Goal: Task Accomplishment & Management: Use online tool/utility

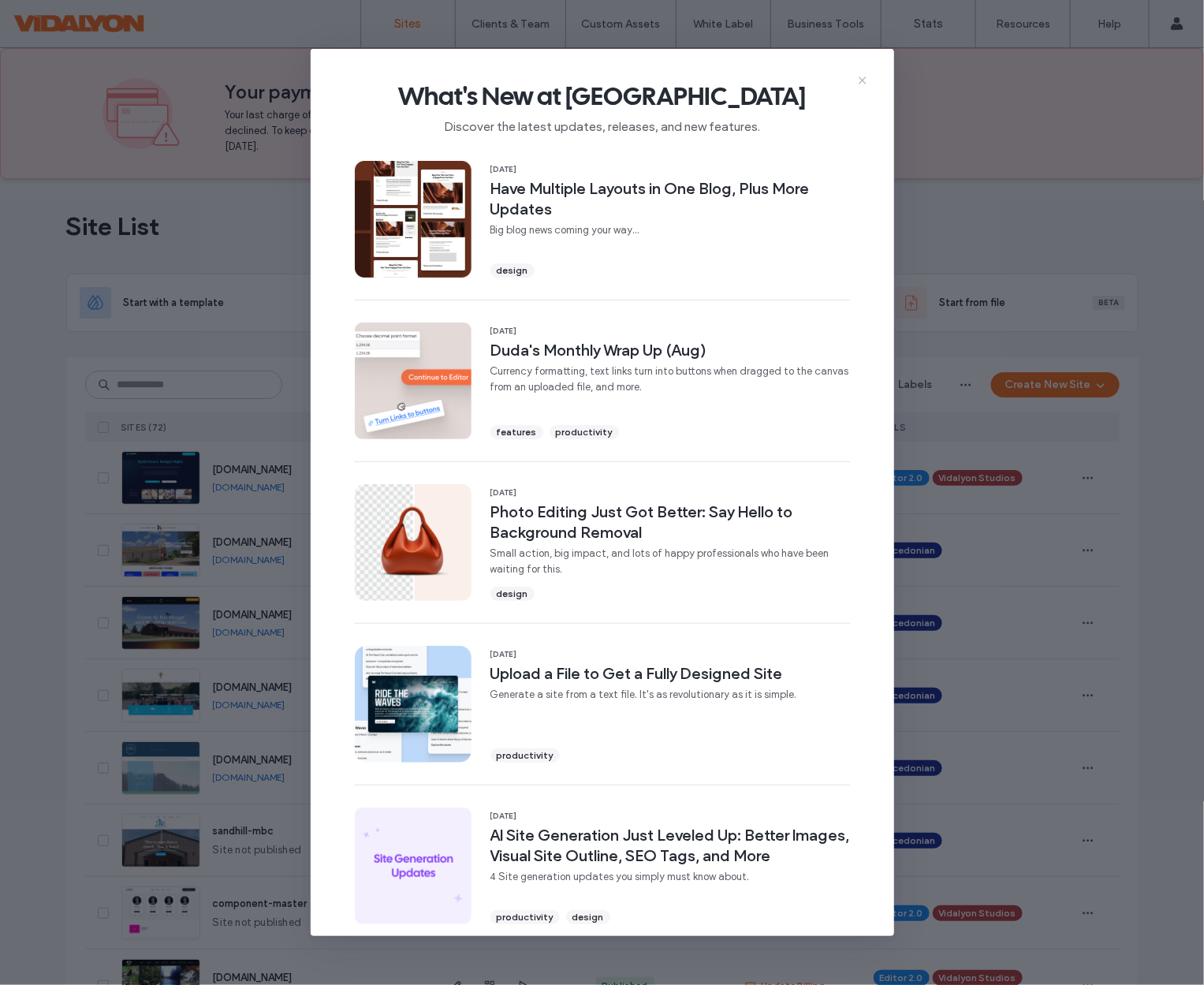
click at [857, 80] on icon at bounding box center [862, 80] width 13 height 13
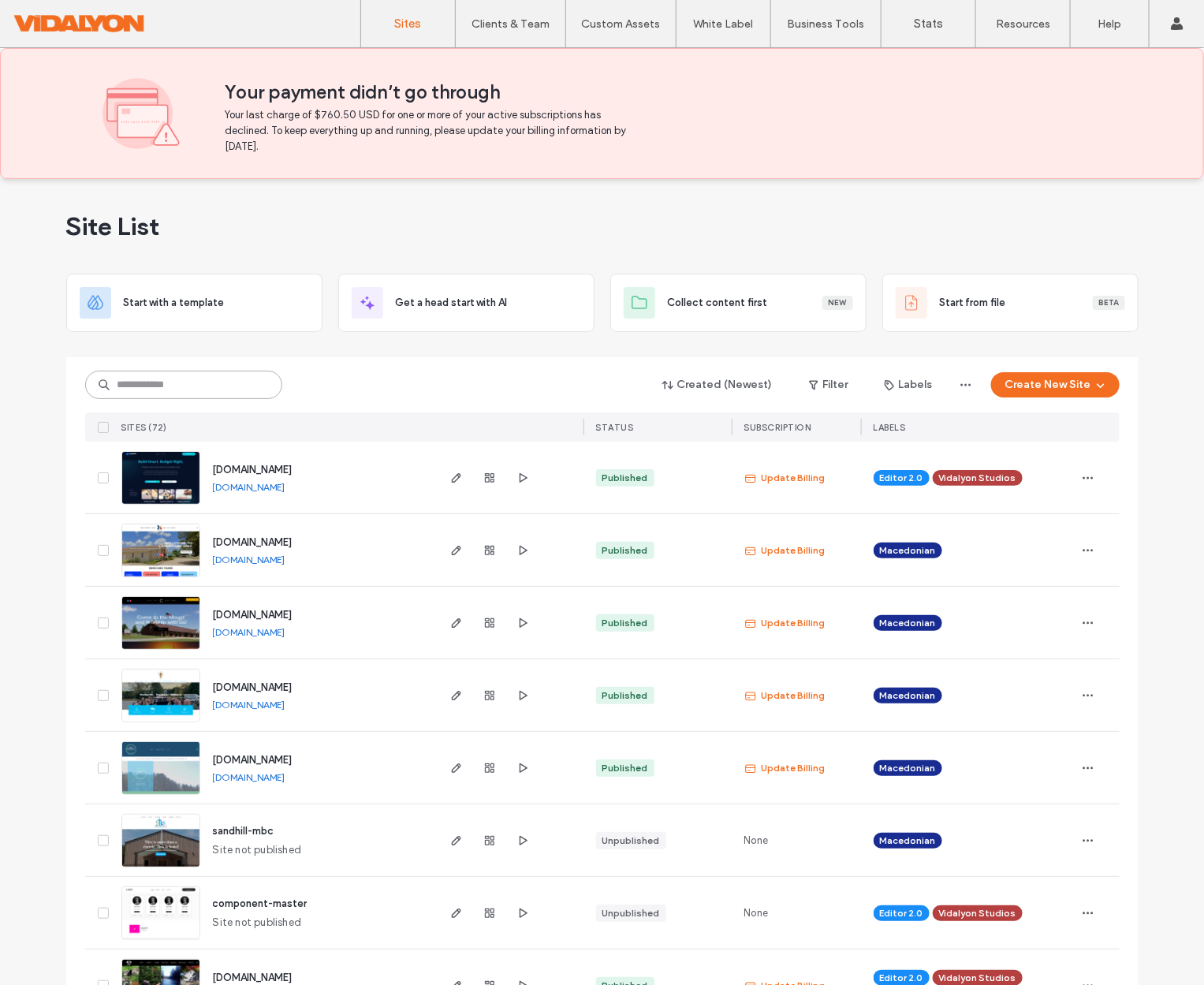
click at [222, 387] on input at bounding box center [183, 384] width 197 height 28
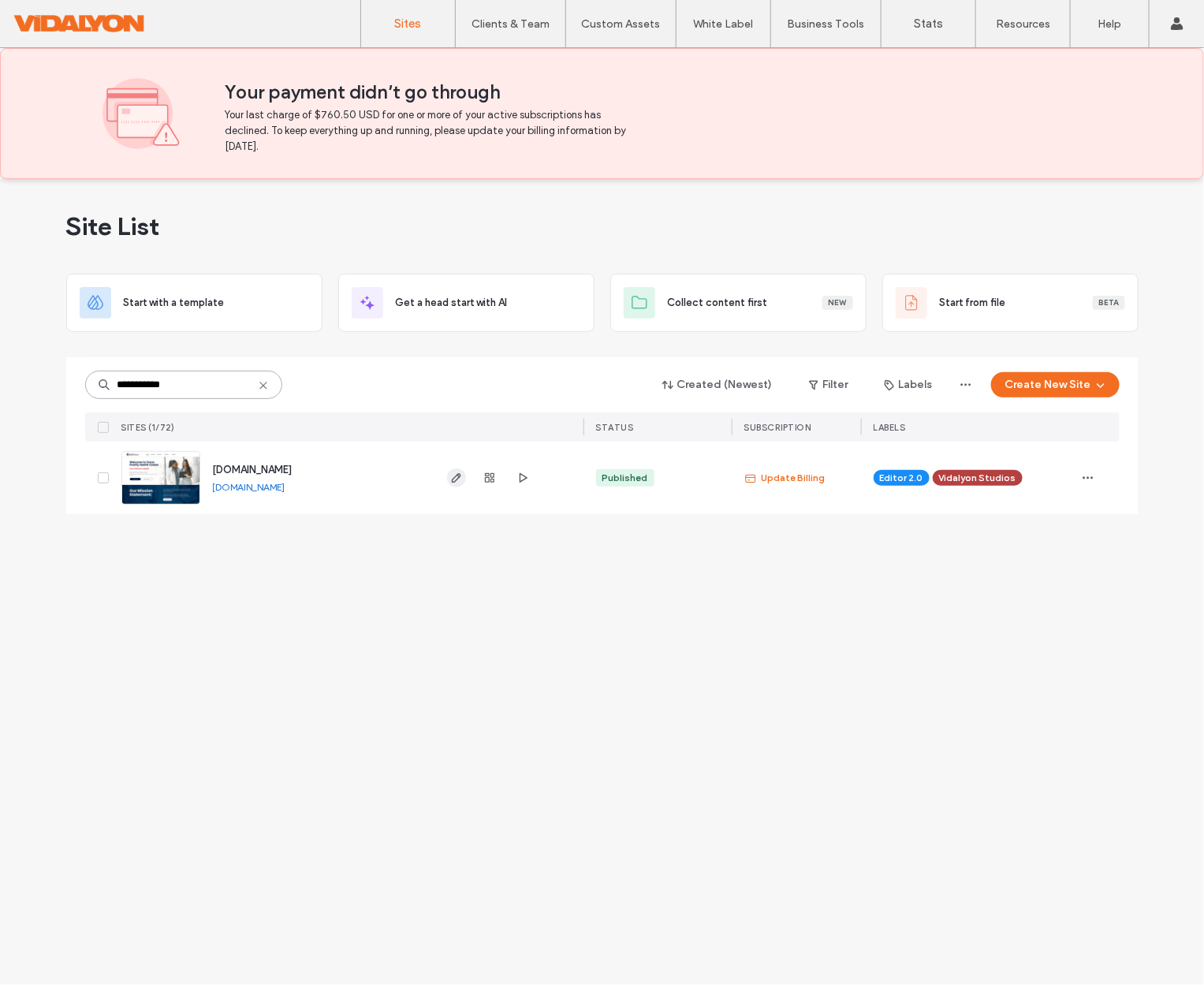
type input "**********"
click at [461, 476] on icon "button" at bounding box center [456, 477] width 13 height 13
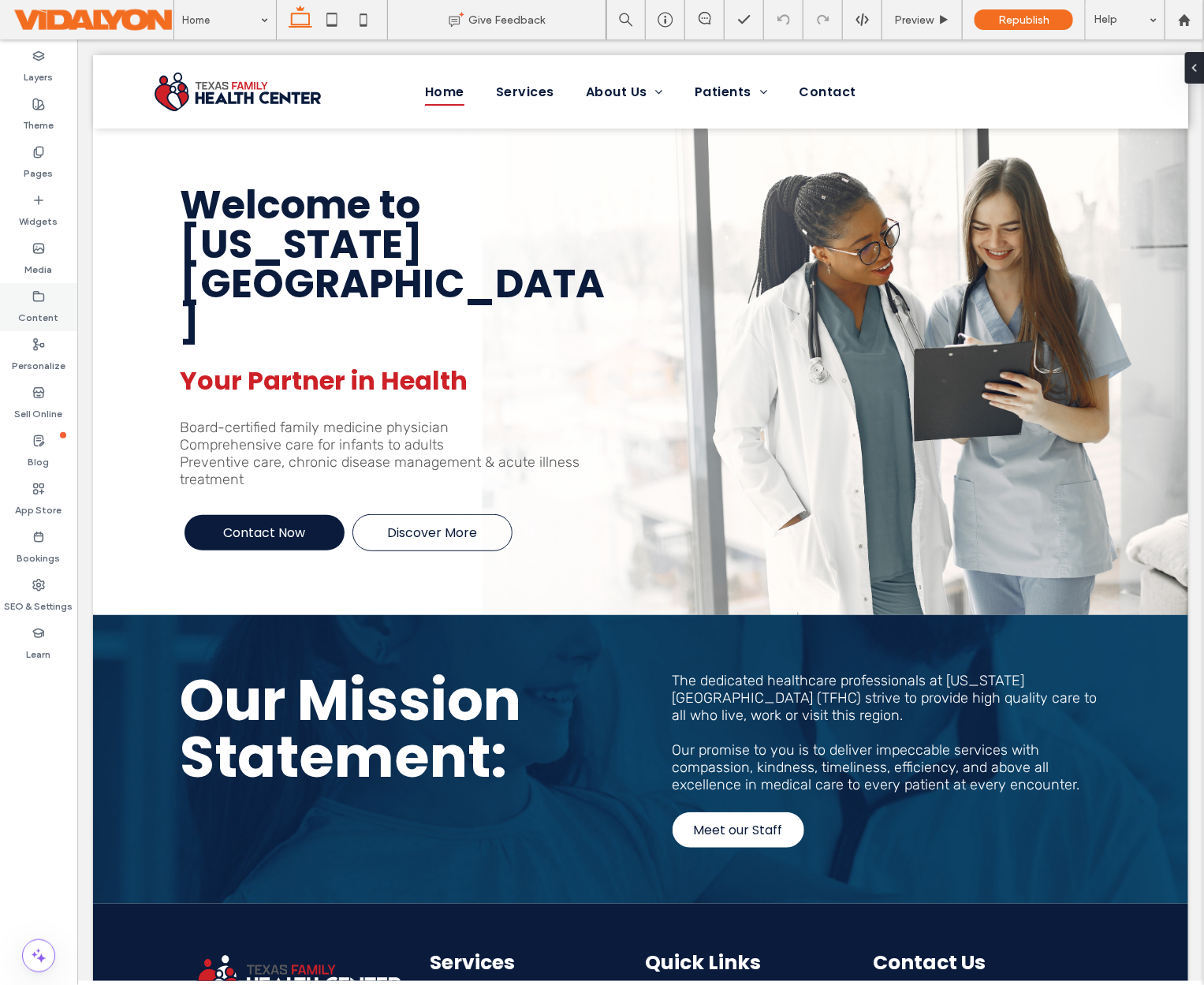
click at [34, 303] on label "Content" at bounding box center [39, 314] width 40 height 22
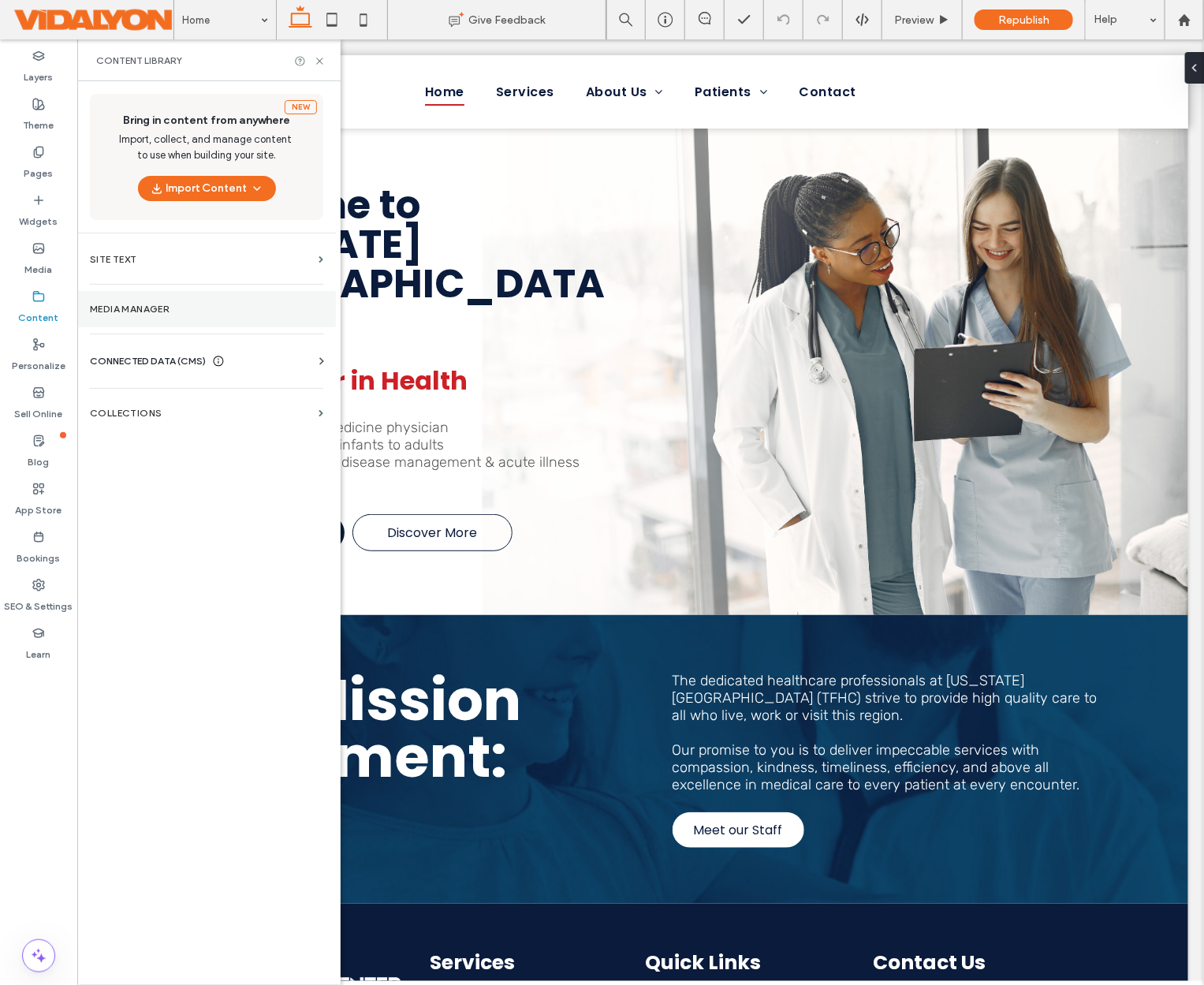
click at [164, 311] on label "Media Manager" at bounding box center [207, 309] width 233 height 11
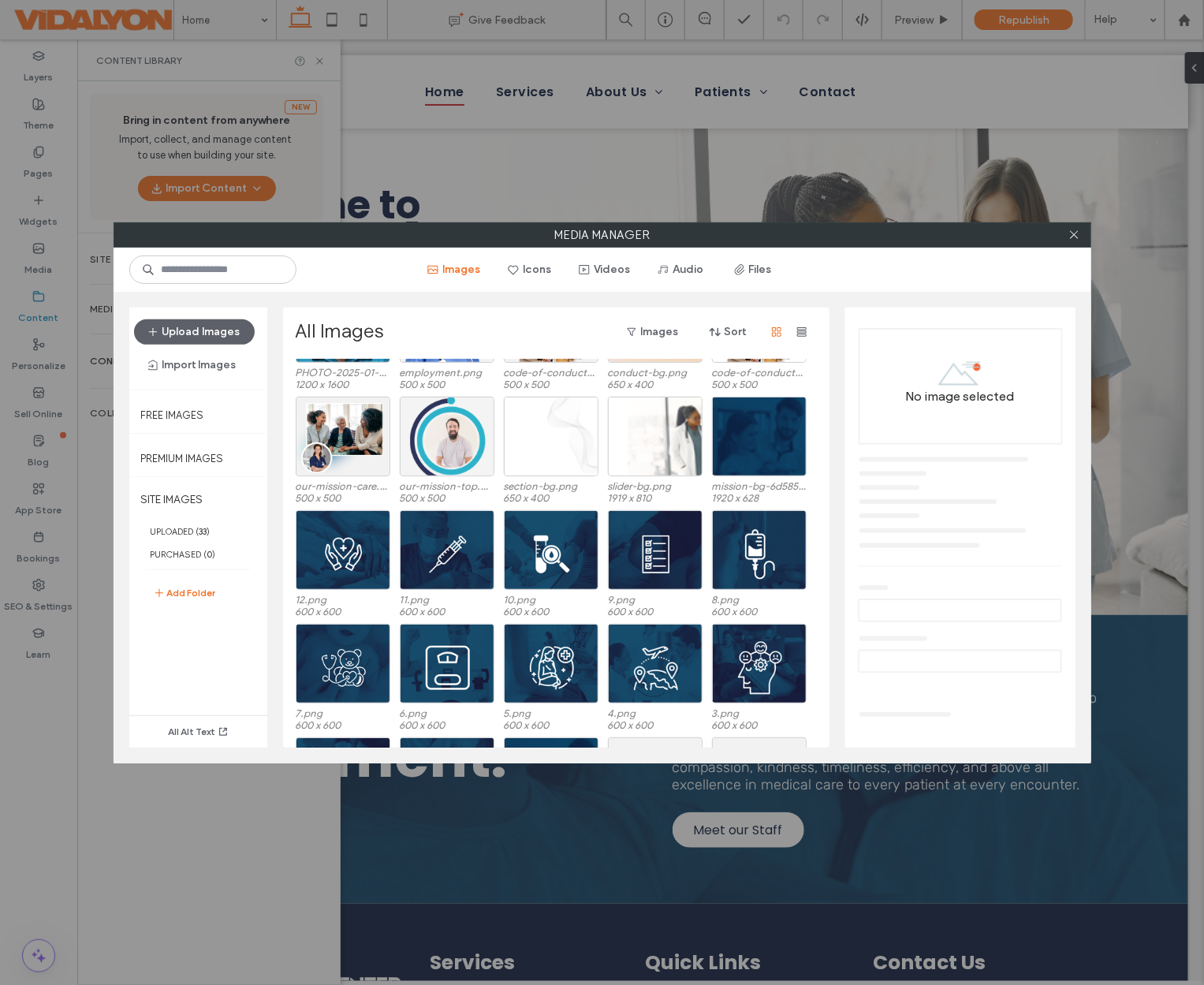
scroll to position [229, 0]
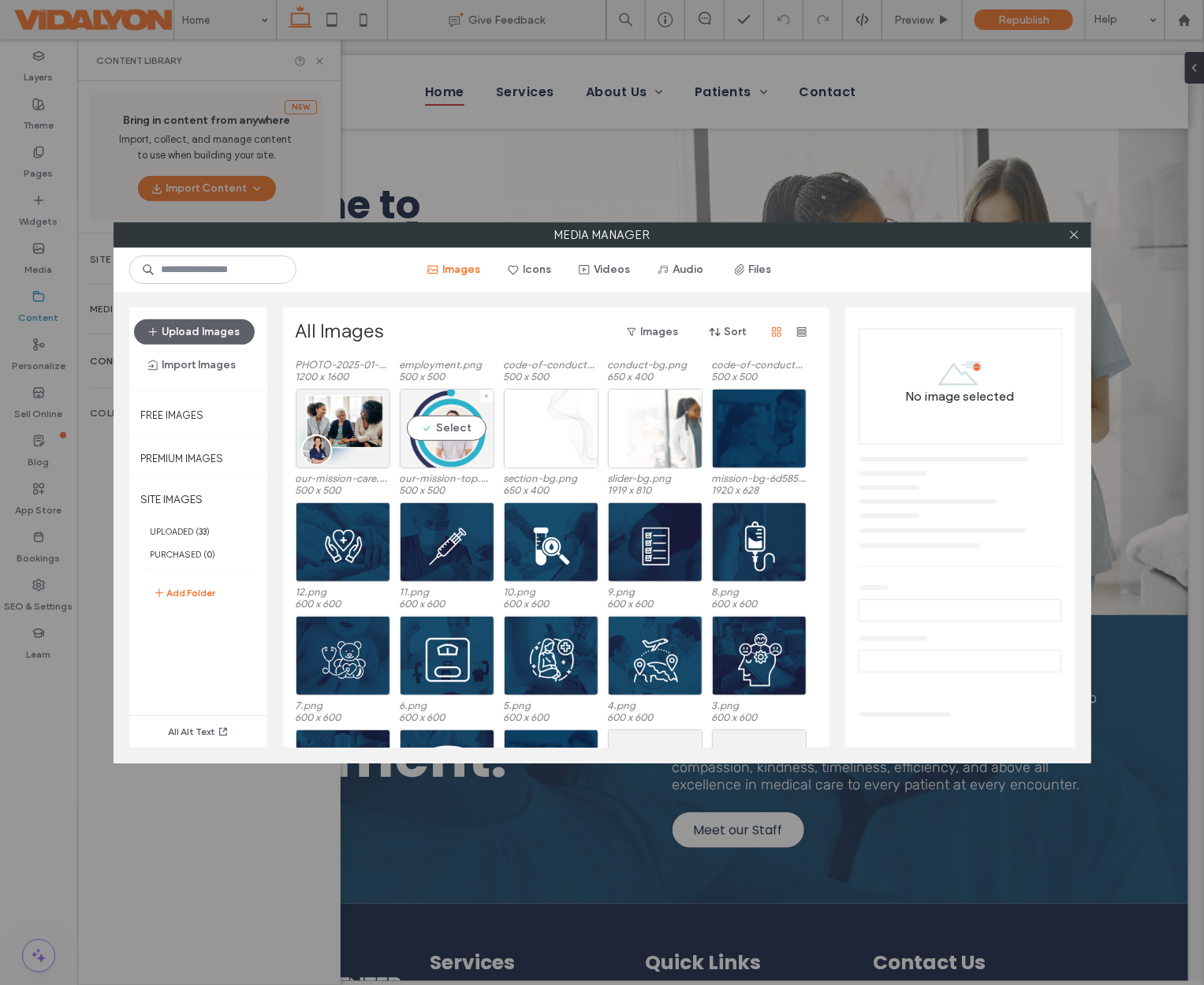
click at [440, 422] on div "Select" at bounding box center [446, 429] width 94 height 80
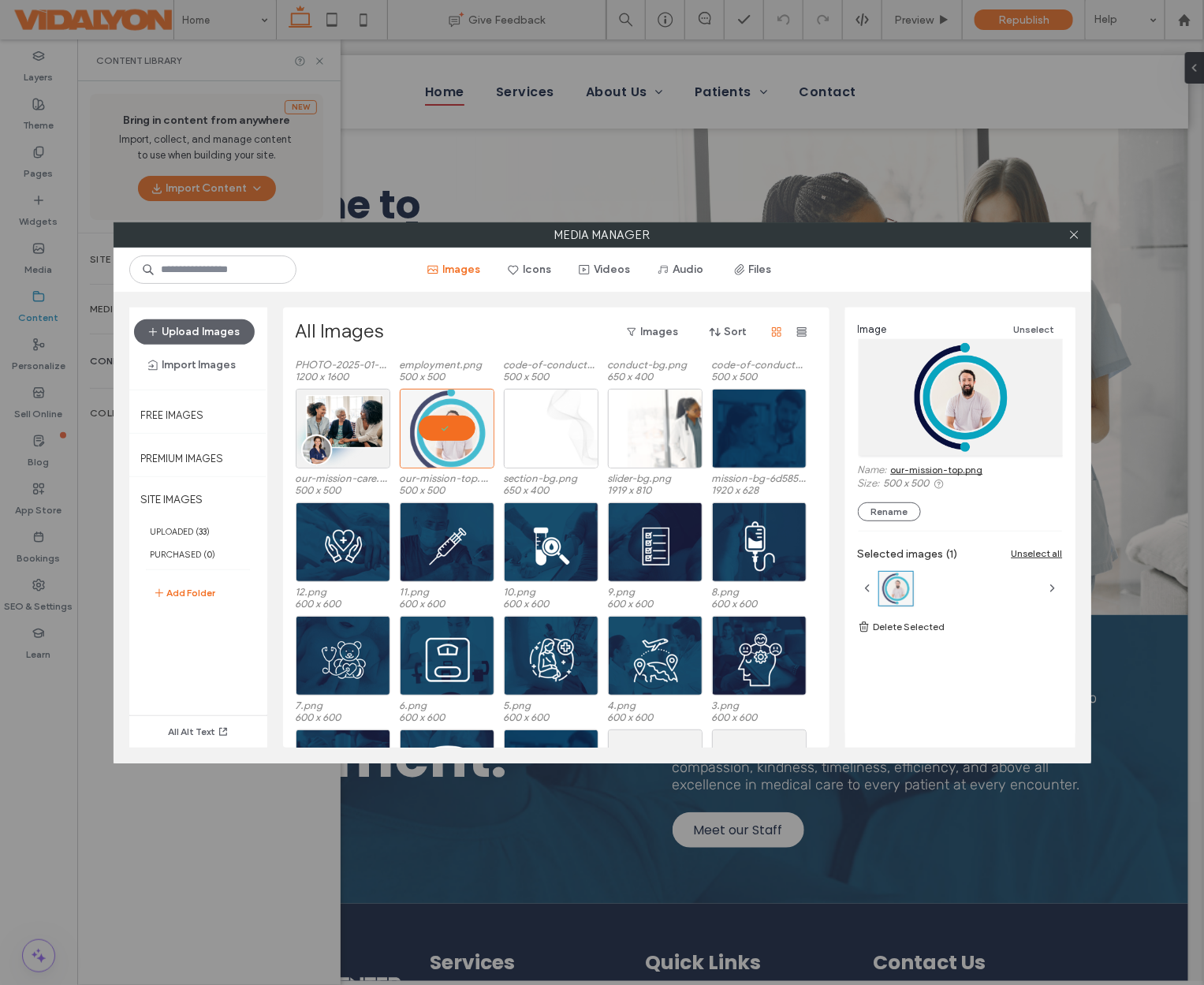
click at [919, 465] on link "our-mission-top.png" at bounding box center [937, 470] width 93 height 12
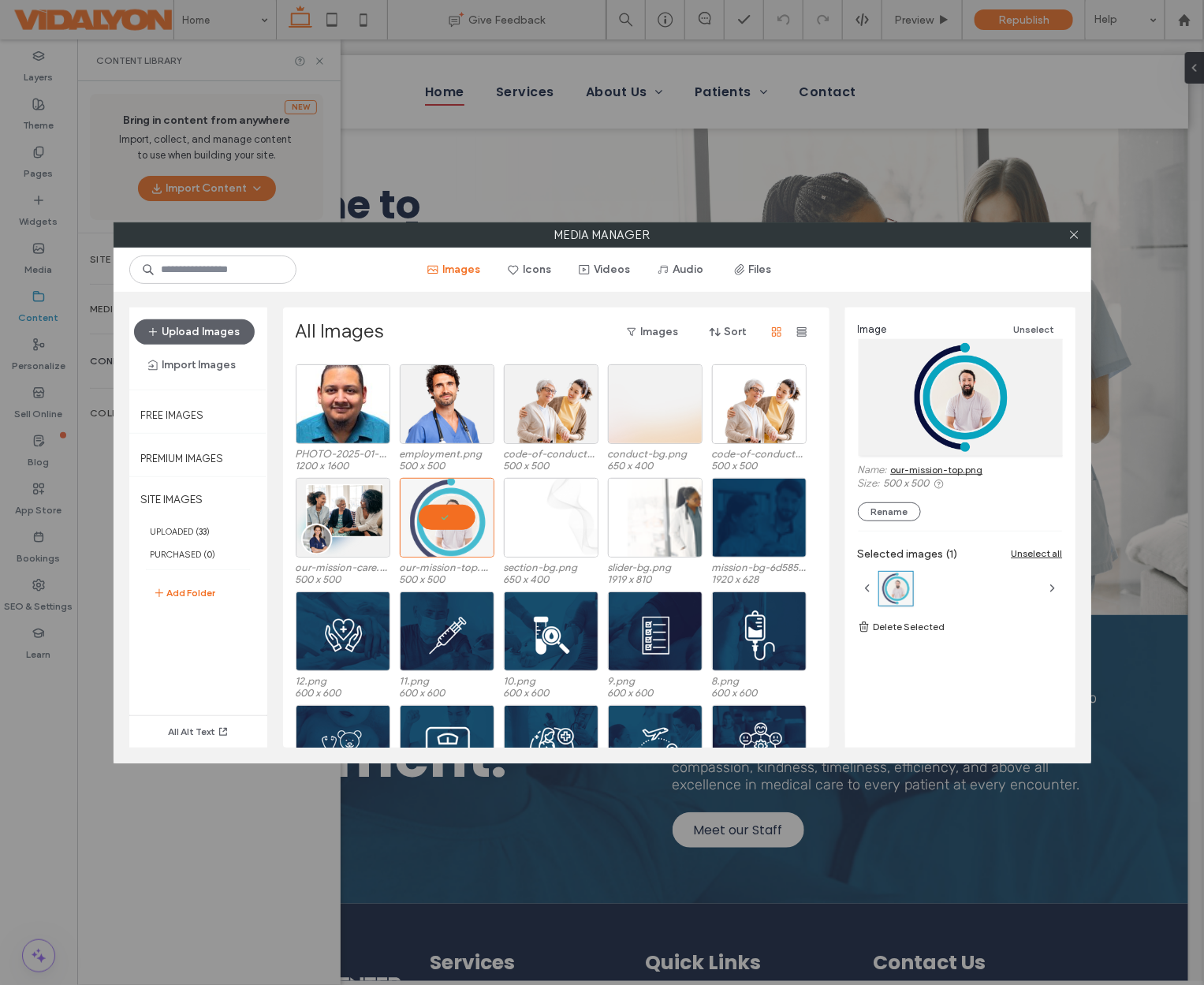
scroll to position [134, 0]
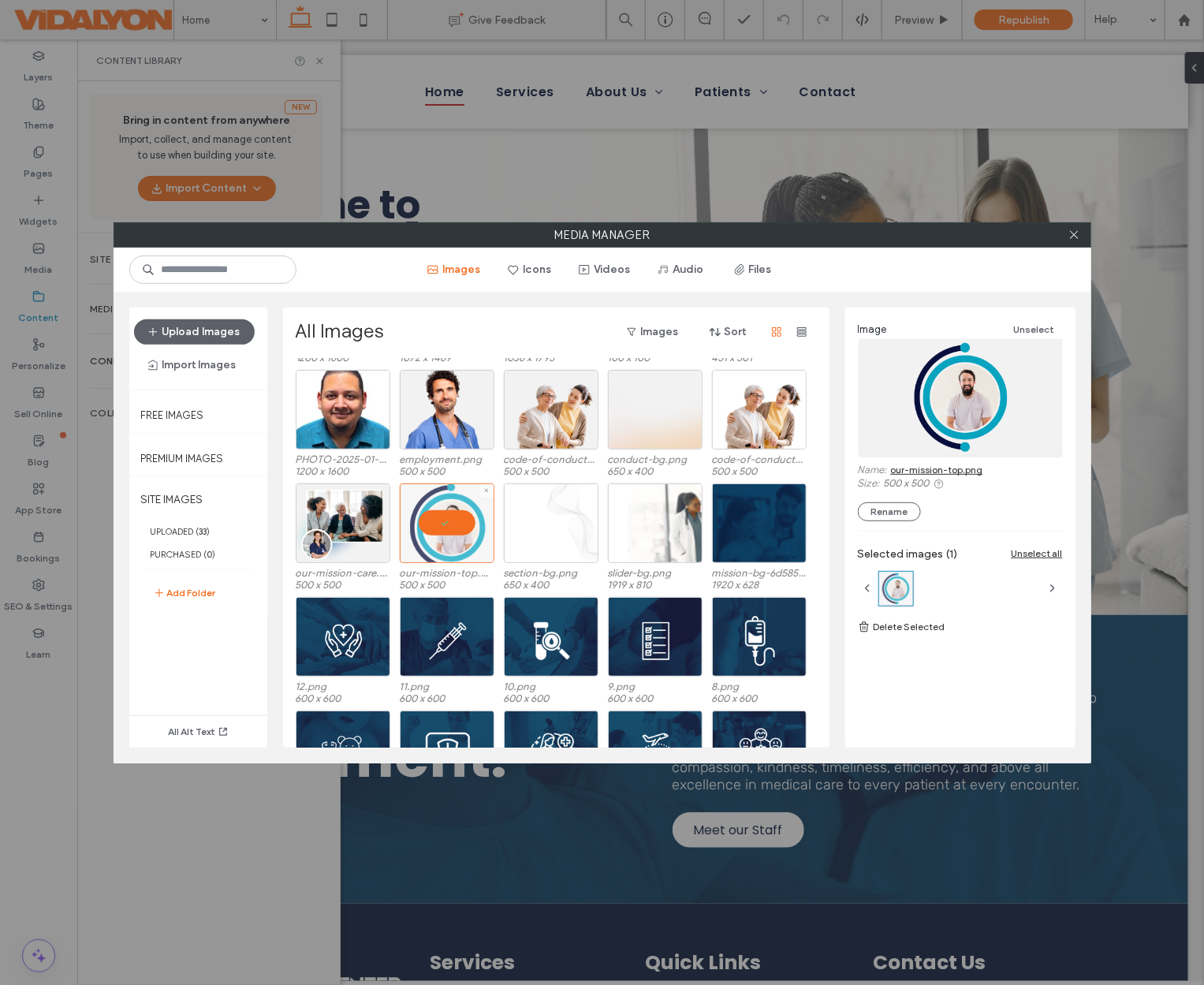
click at [466, 520] on div at bounding box center [446, 523] width 94 height 80
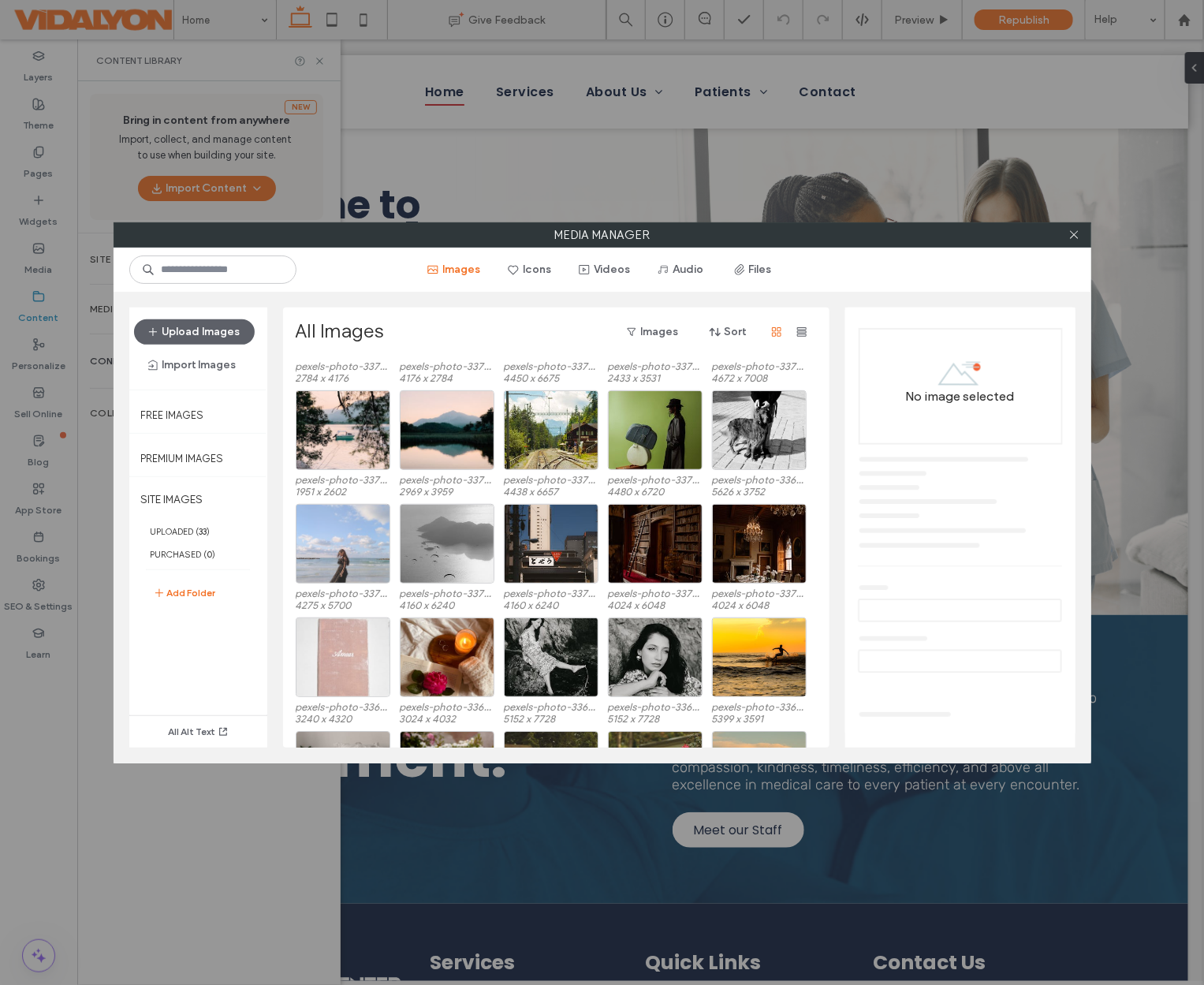
scroll to position [2099, 0]
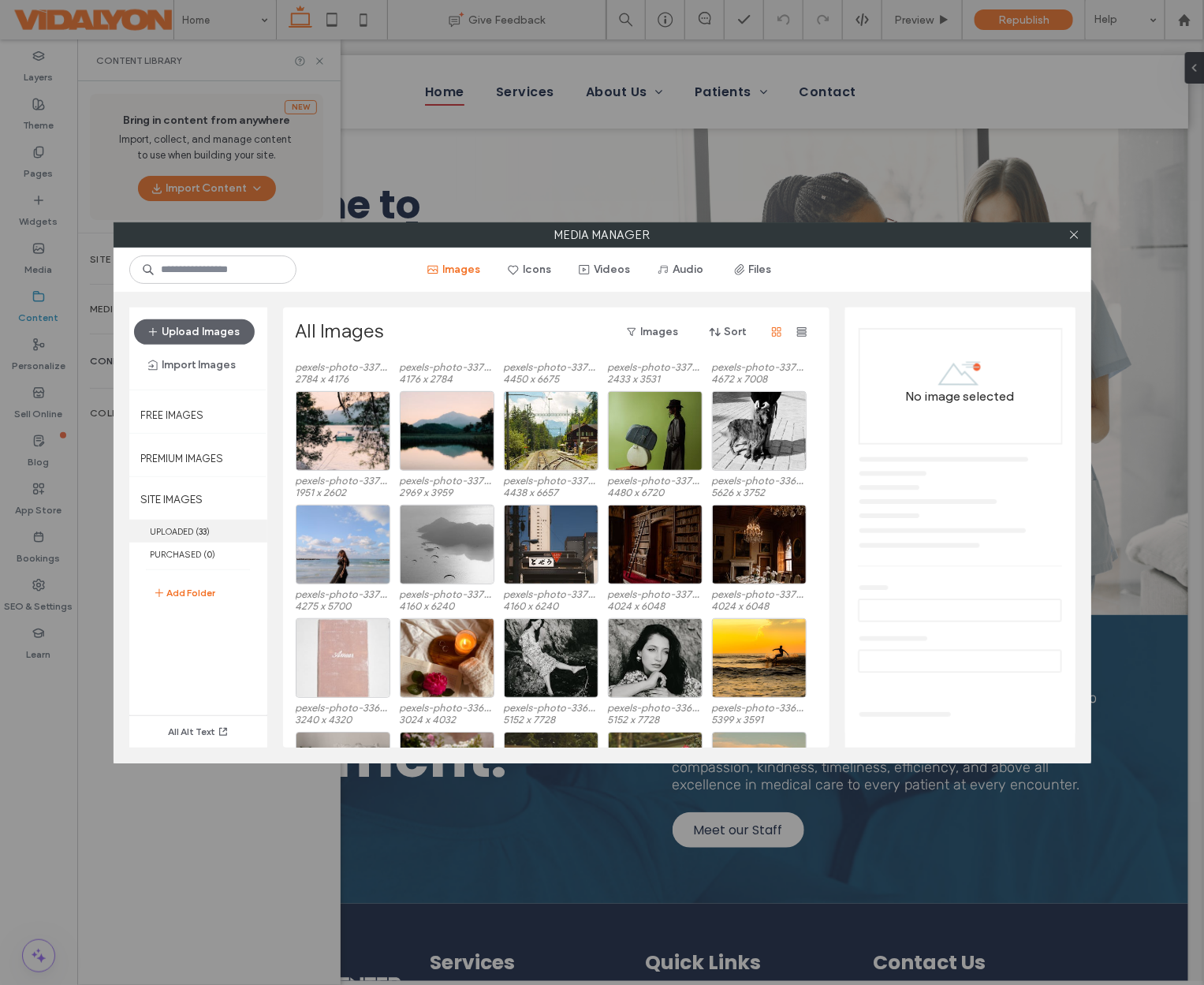
click at [215, 530] on label "UPLOADED ( 33 )" at bounding box center [198, 531] width 138 height 23
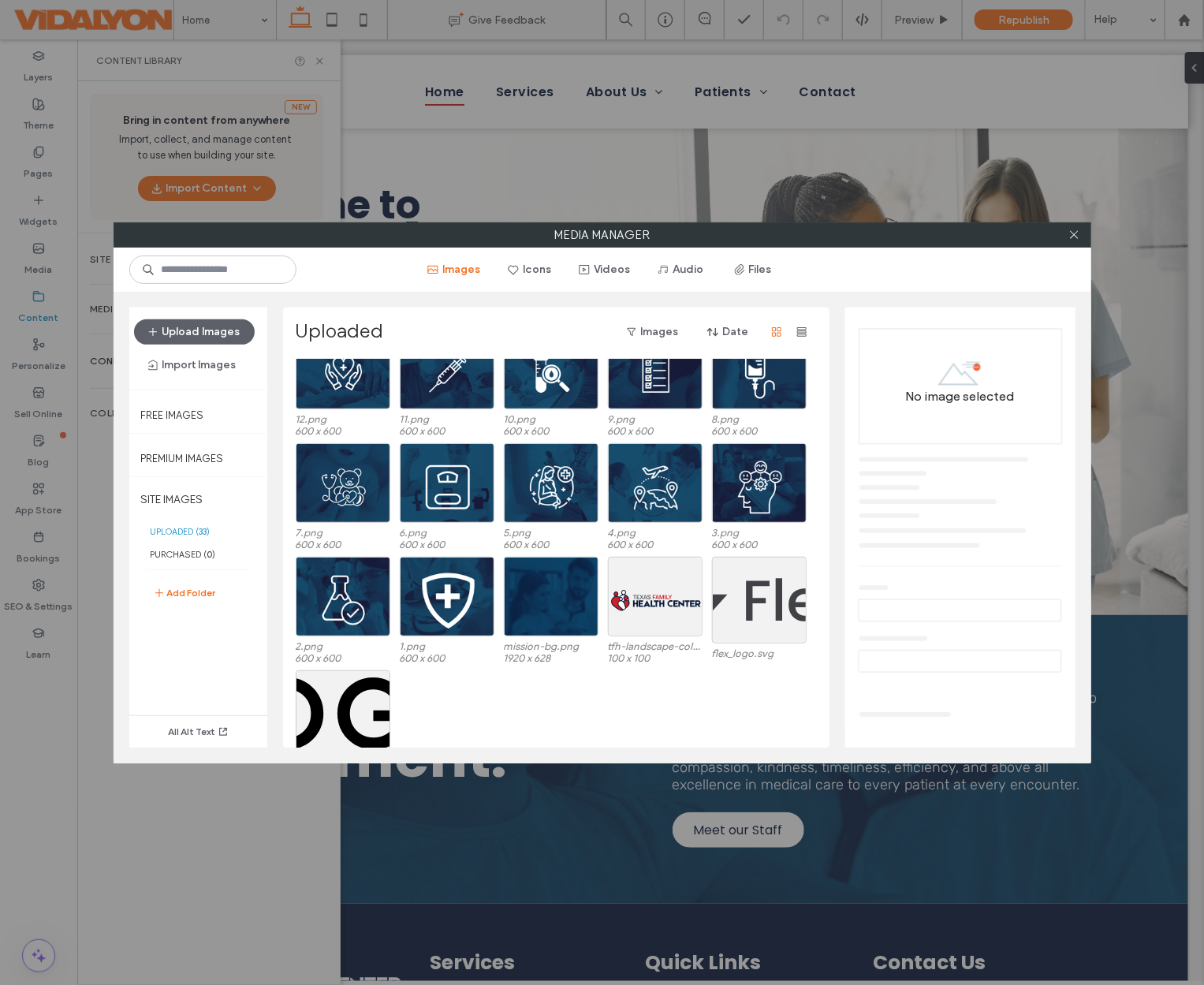
scroll to position [406, 0]
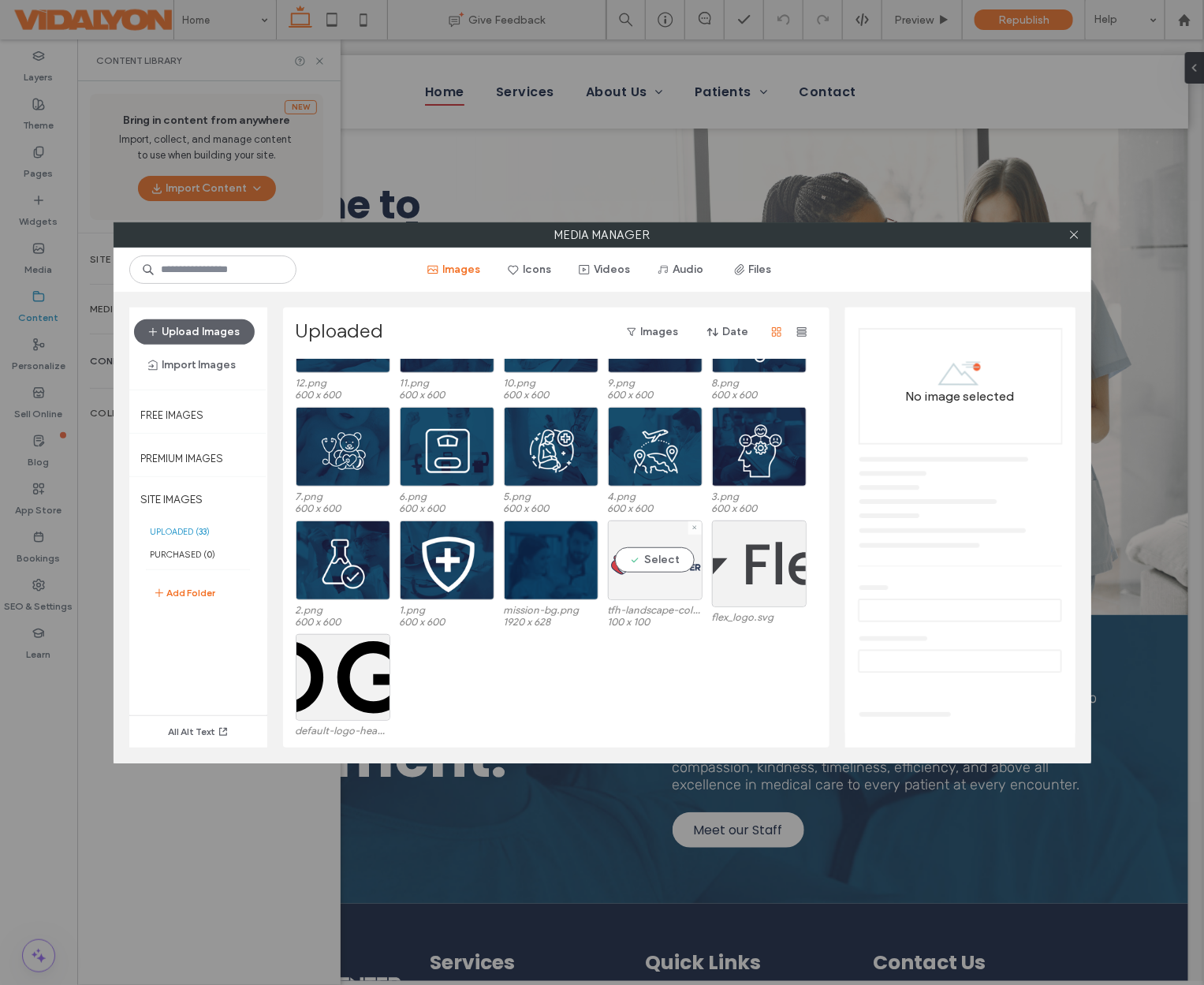
click at [665, 567] on div "Select" at bounding box center [655, 560] width 94 height 80
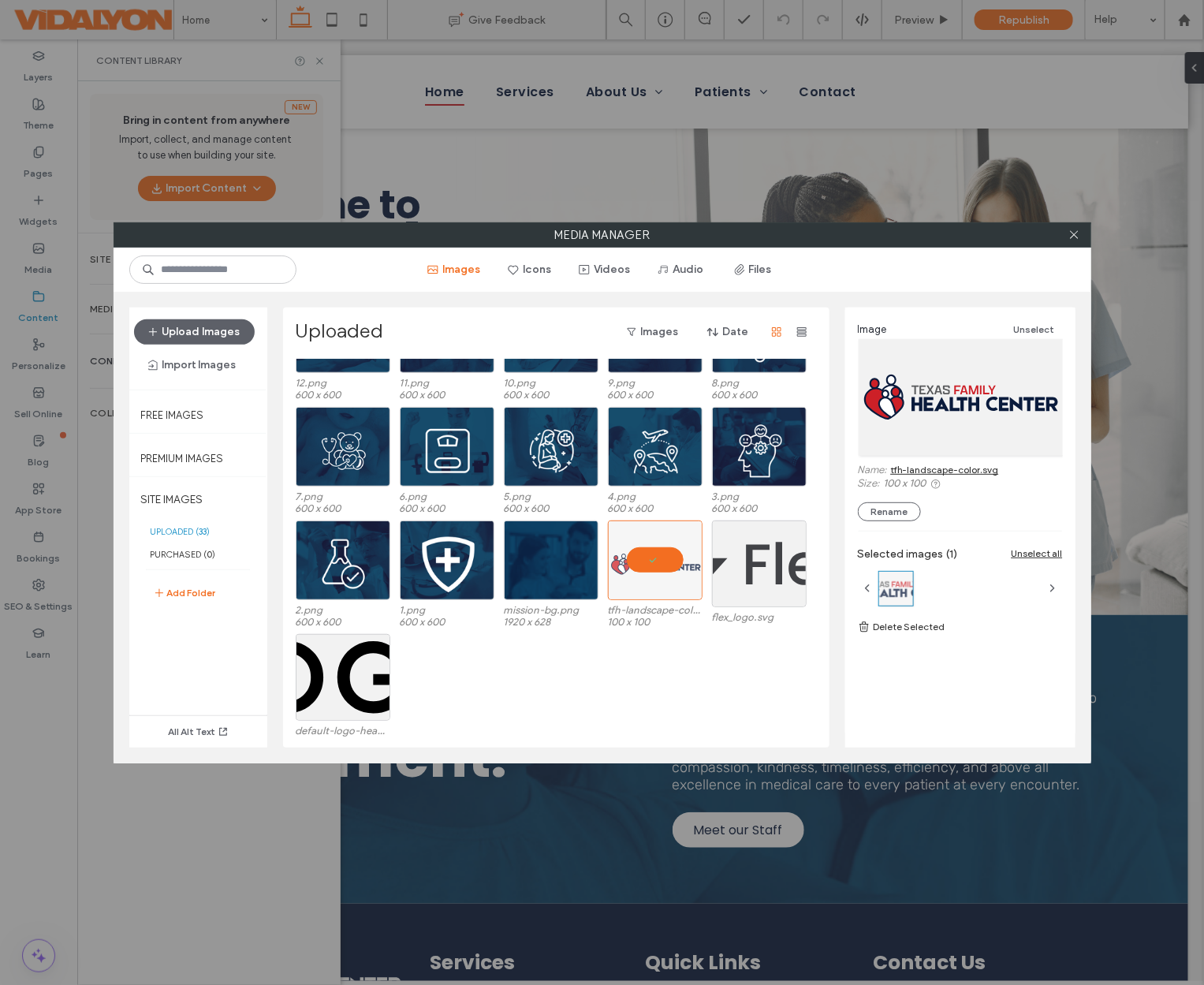
click at [925, 465] on link "tfh-landscape-color.svg" at bounding box center [945, 470] width 108 height 12
click at [662, 555] on div at bounding box center [655, 560] width 94 height 80
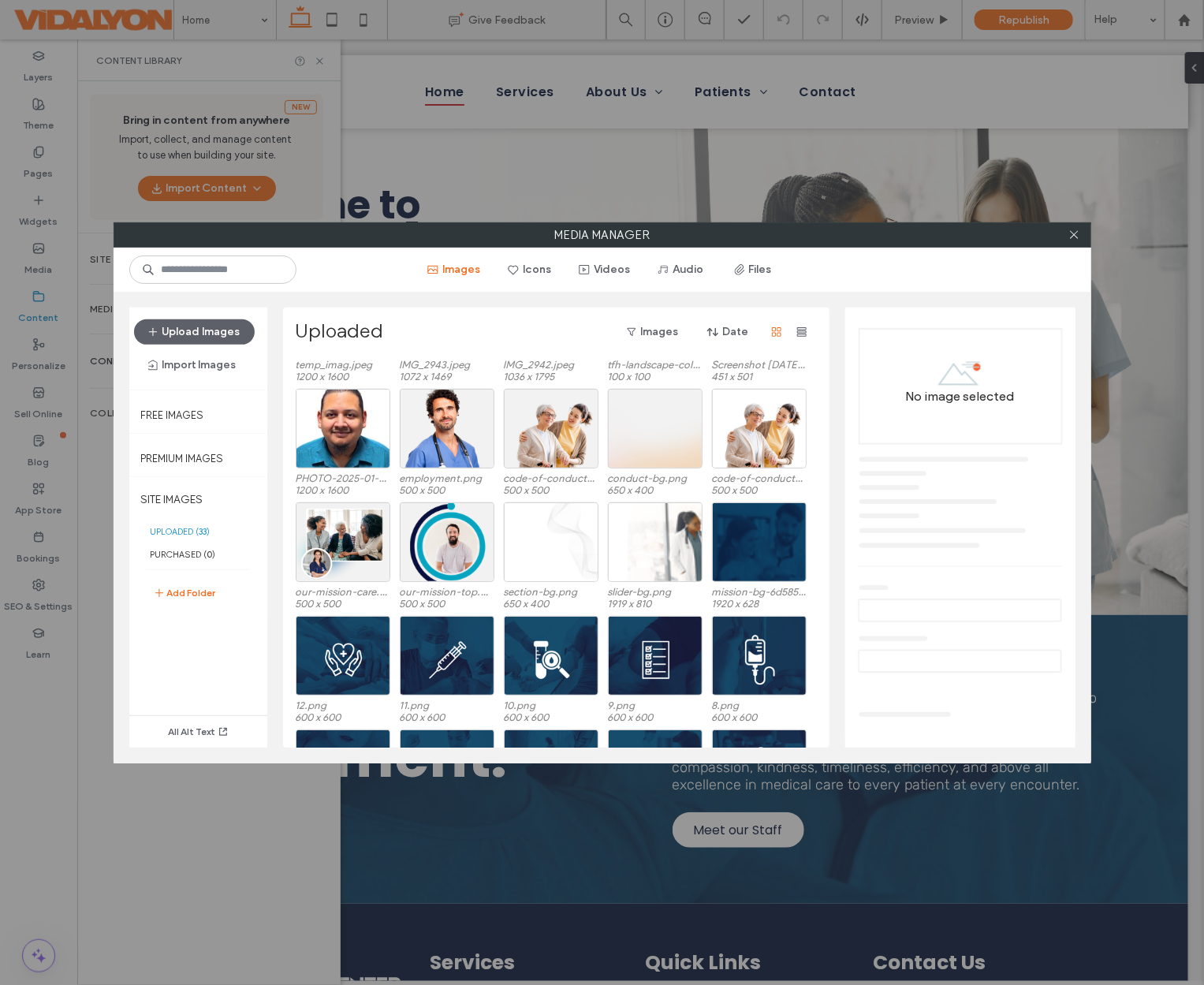
scroll to position [0, 0]
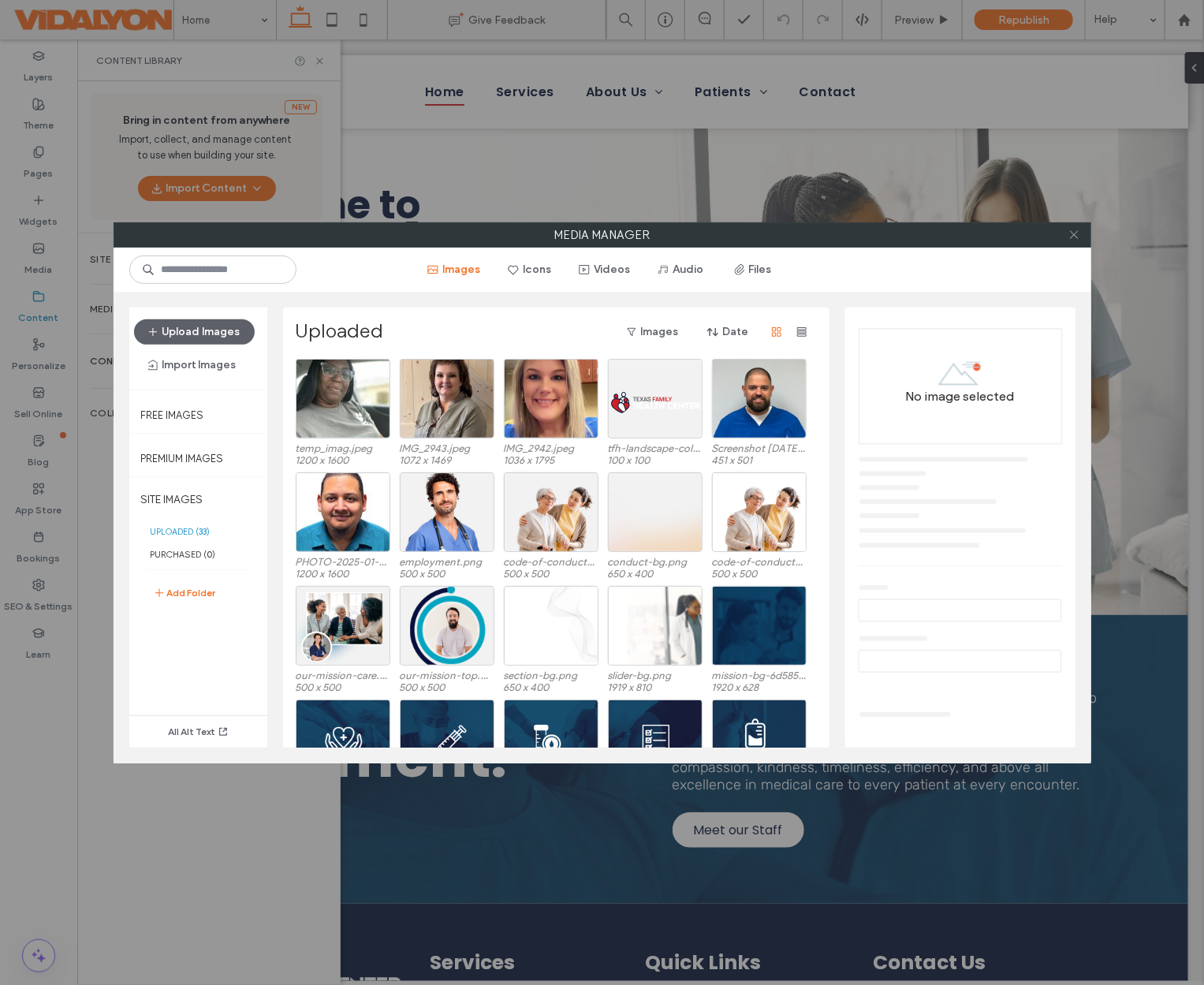
click at [1076, 231] on icon at bounding box center [1075, 235] width 12 height 12
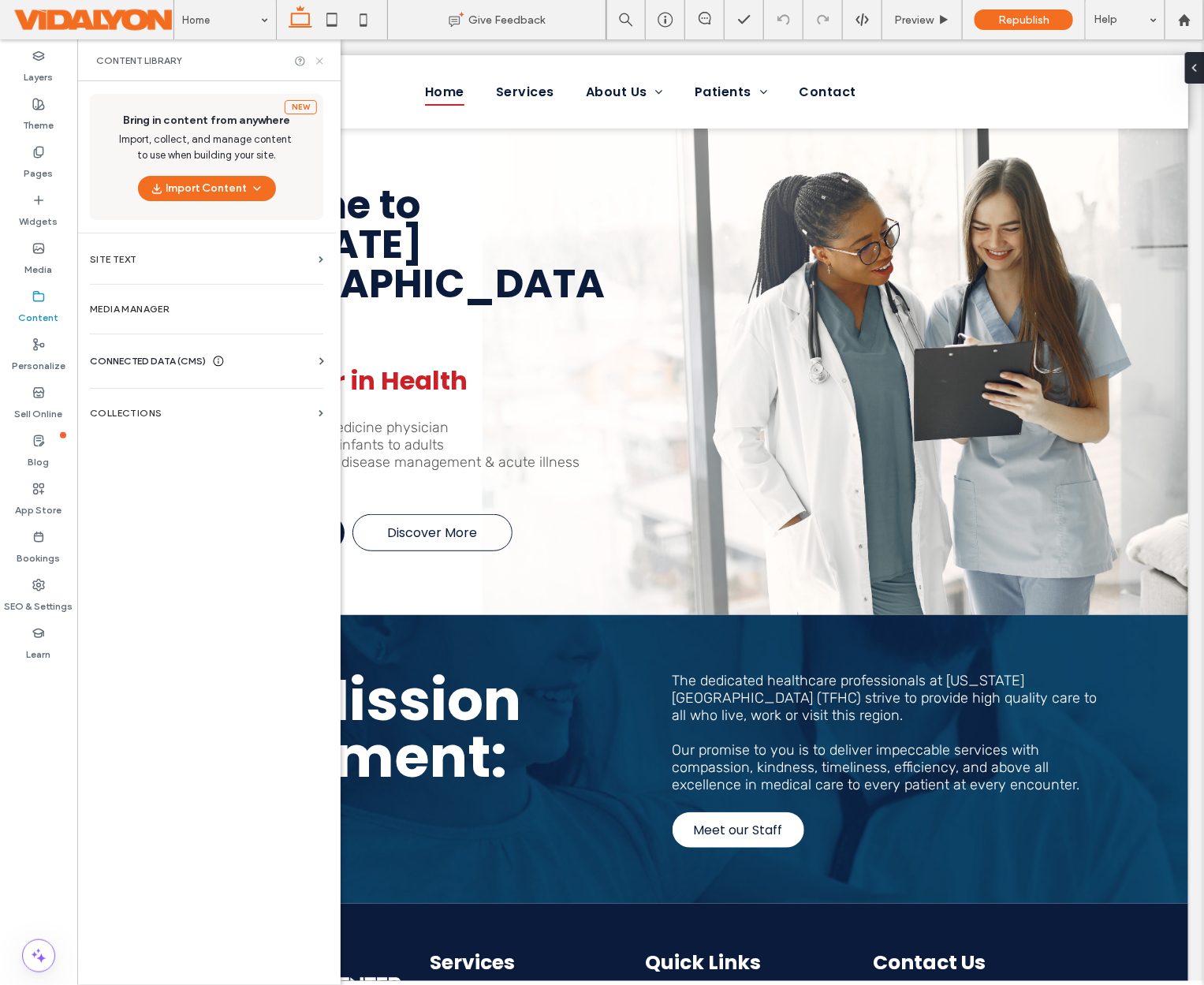
click at [320, 61] on use at bounding box center [319, 60] width 6 height 6
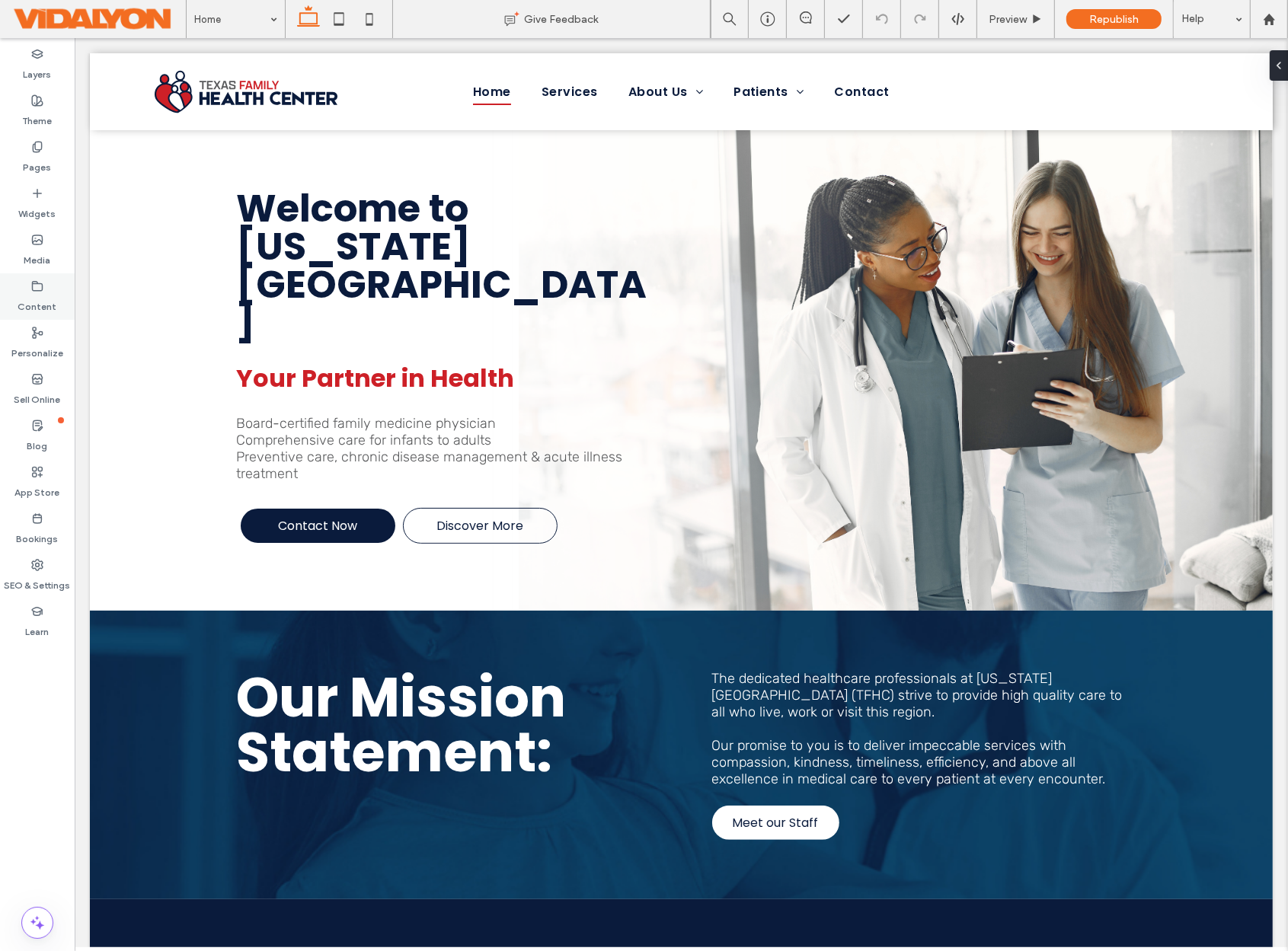
click at [43, 286] on icon at bounding box center [37, 286] width 12 height 12
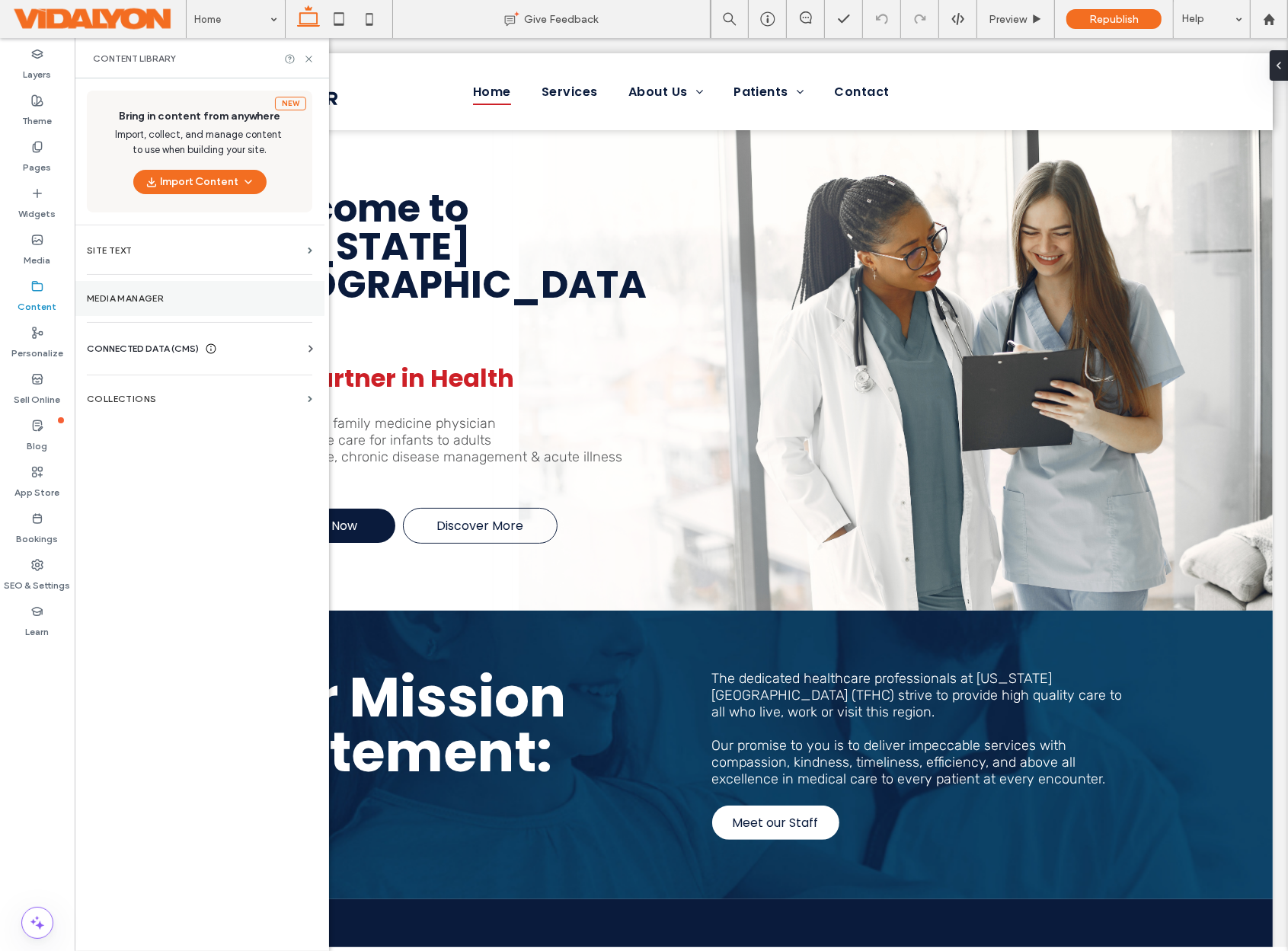
click at [158, 297] on label "Media Manager" at bounding box center [199, 298] width 225 height 11
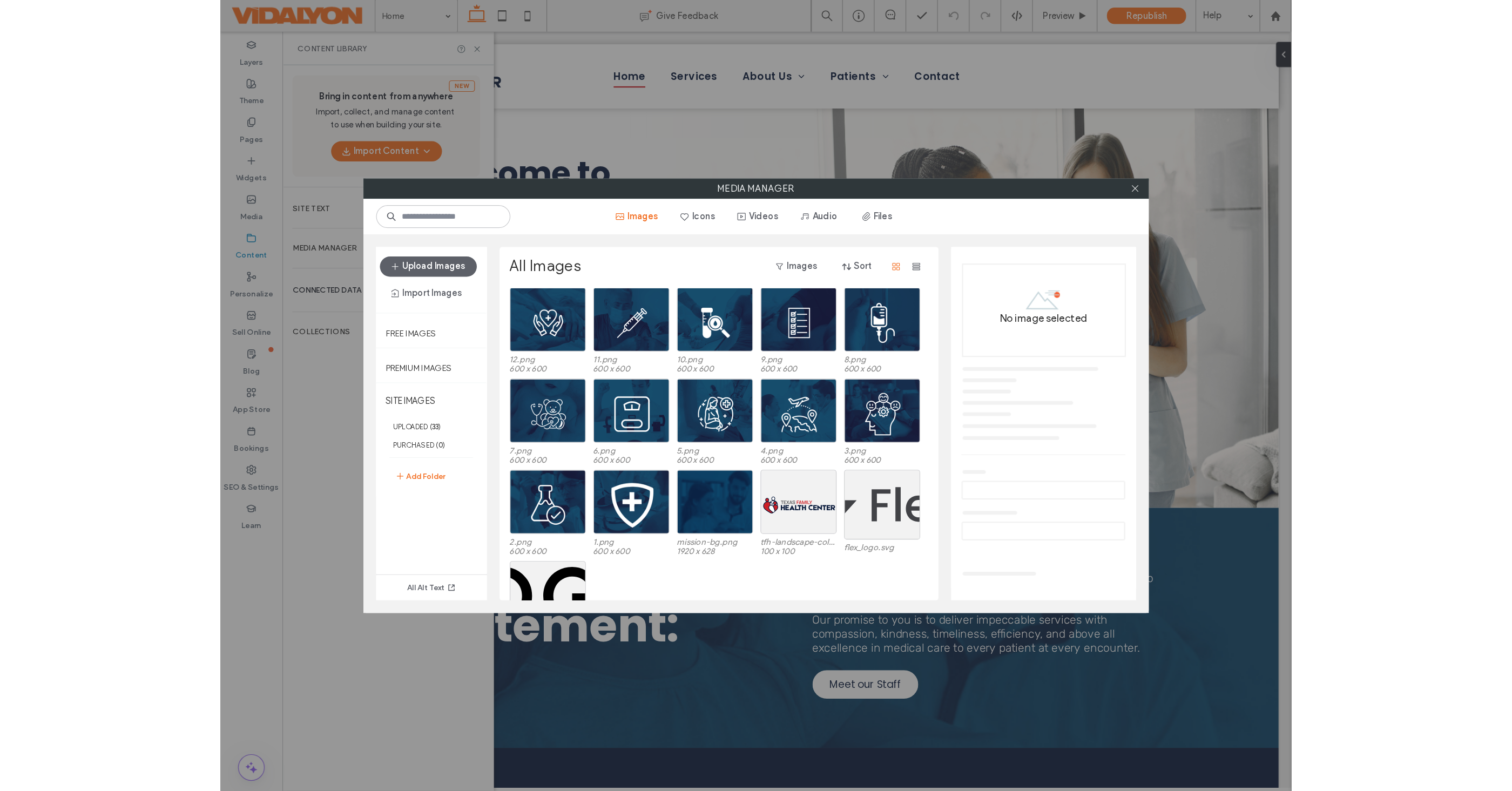
scroll to position [256, 0]
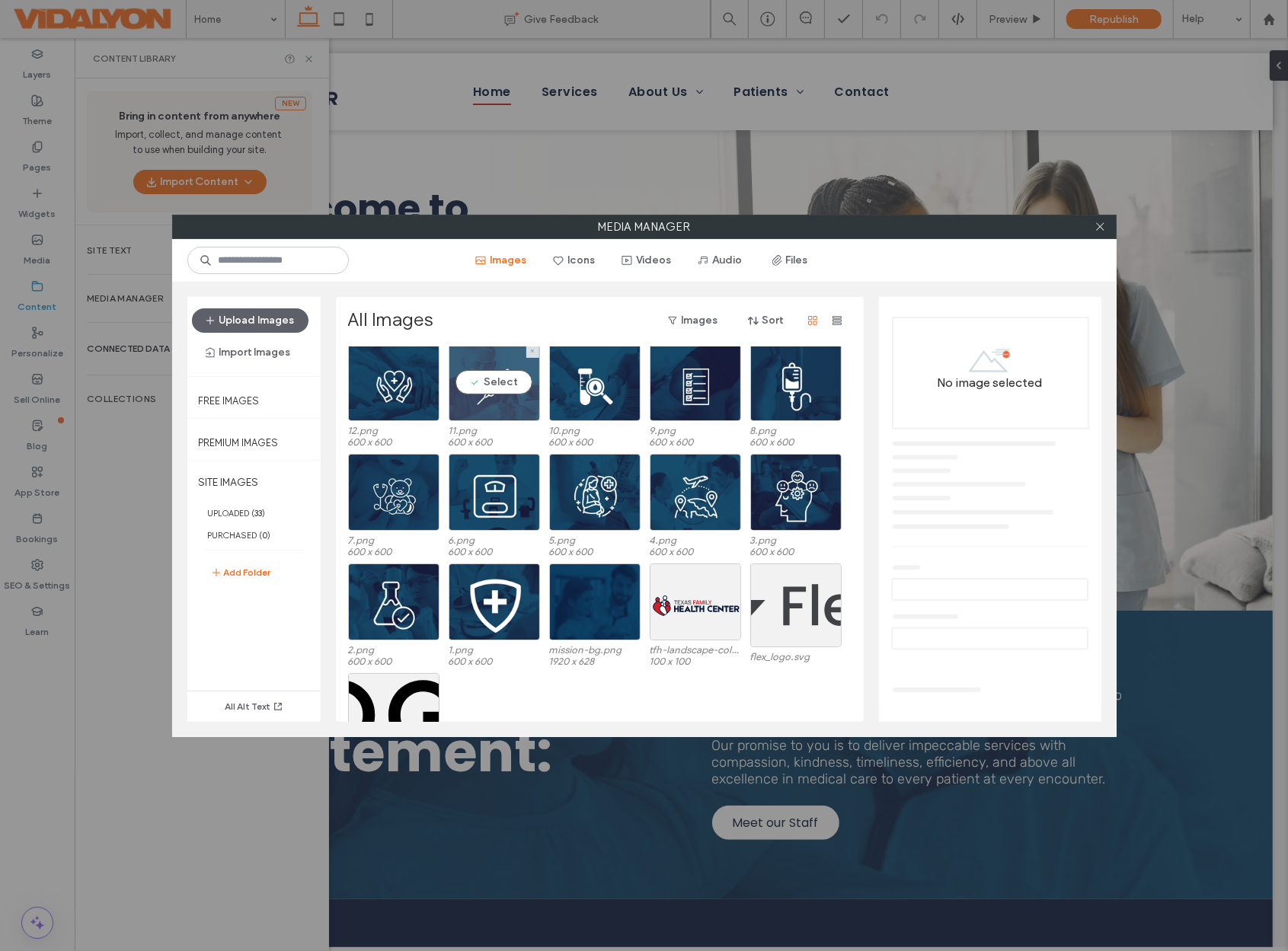
click at [502, 386] on div "Select" at bounding box center [494, 382] width 91 height 77
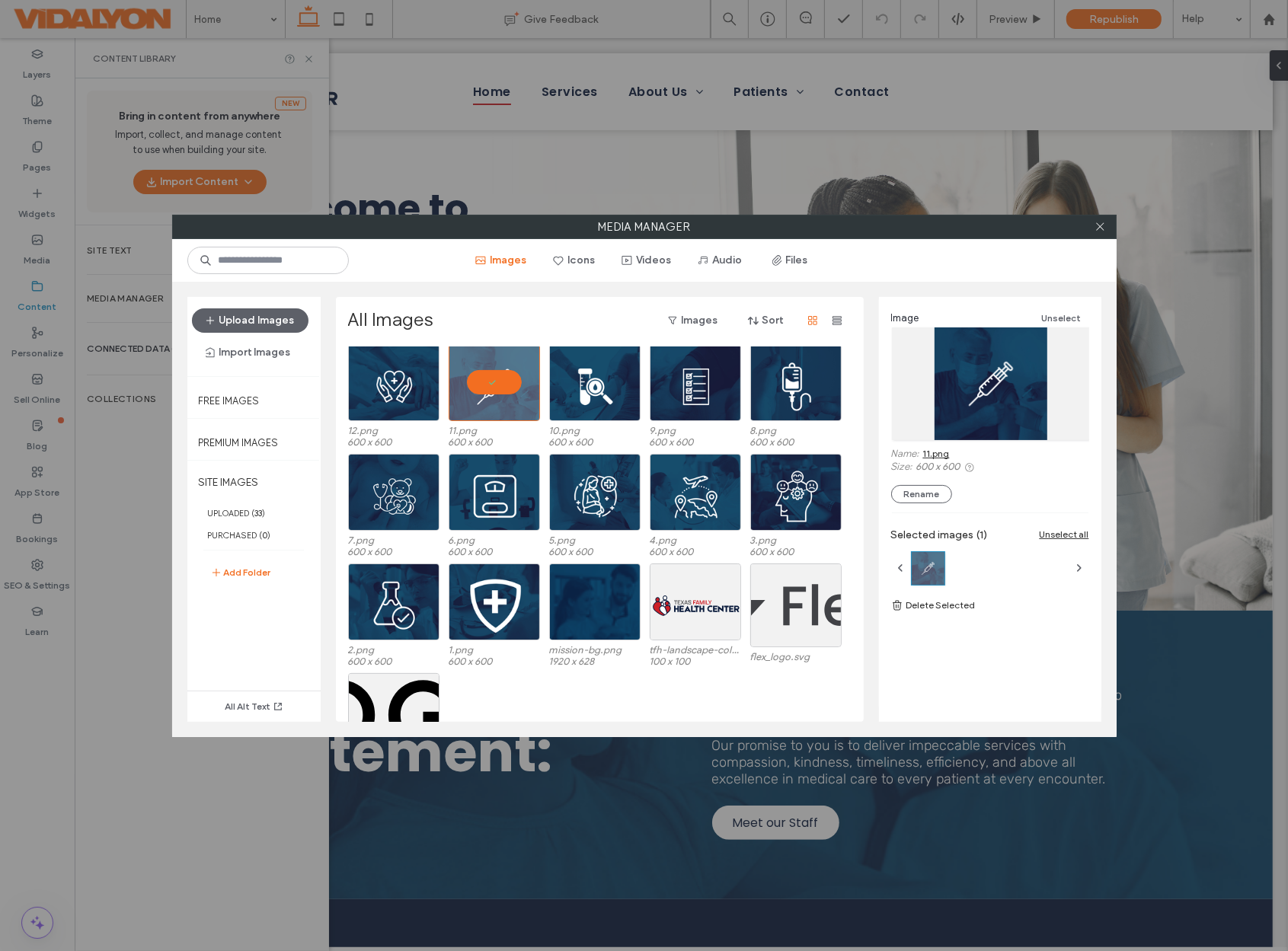
click at [946, 455] on link "11.png" at bounding box center [936, 454] width 26 height 12
click at [494, 377] on div at bounding box center [494, 382] width 91 height 77
